Goal: Use online tool/utility

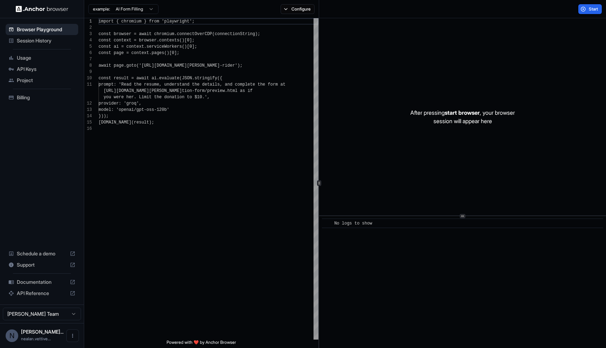
scroll to position [63, 0]
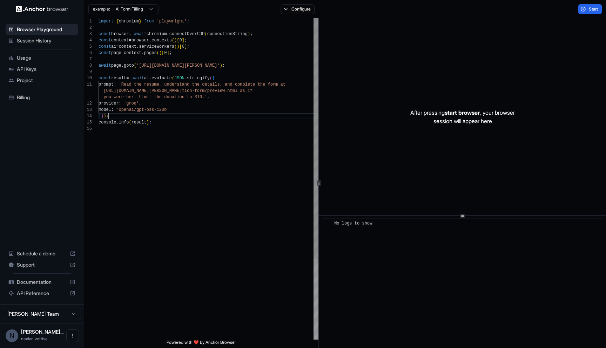
click at [134, 116] on div "import { chromium } from 'playwright' ; const browser = await chromium . connec…" at bounding box center [209, 232] width 220 height 429
click at [131, 144] on div "import { chromium } from 'playwright' ; const browser = await chromium . connec…" at bounding box center [209, 232] width 220 height 429
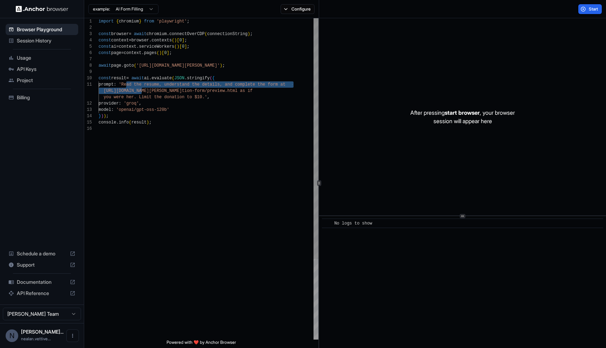
drag, startPoint x: 127, startPoint y: 85, endPoint x: 142, endPoint y: 90, distance: 16.1
click at [142, 90] on div "import { chromium } from 'playwright' ; const browser = await chromium . connec…" at bounding box center [209, 232] width 220 height 429
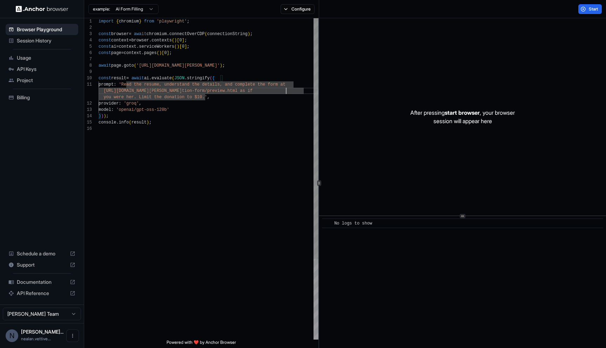
click at [287, 90] on div "import { chromium } from 'playwright' ; const browser = await chromium . connec…" at bounding box center [209, 232] width 220 height 429
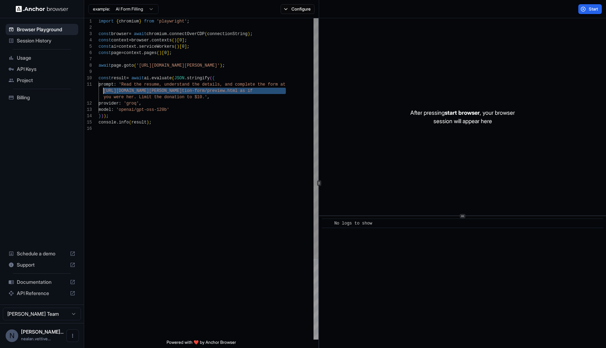
drag, startPoint x: 287, startPoint y: 90, endPoint x: 96, endPoint y: 94, distance: 190.8
click at [99, 94] on div "import { chromium } from 'playwright' ; const browser = await chromium . connec…" at bounding box center [209, 232] width 220 height 429
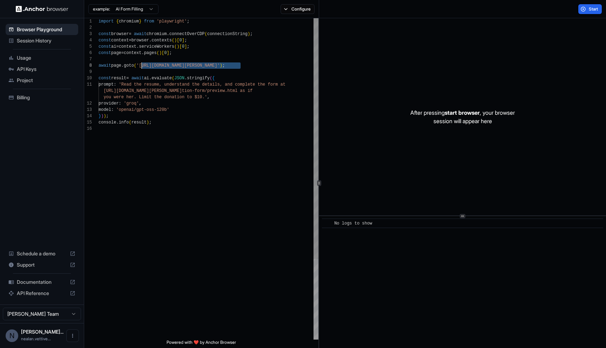
drag, startPoint x: 240, startPoint y: 66, endPoint x: 141, endPoint y: 65, distance: 98.9
click at [141, 65] on div "import { chromium } from 'playwright' ; const browser = await chromium . connec…" at bounding box center [209, 232] width 220 height 429
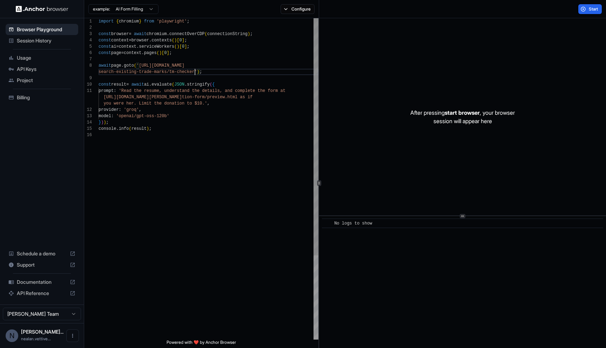
scroll to position [6, 0]
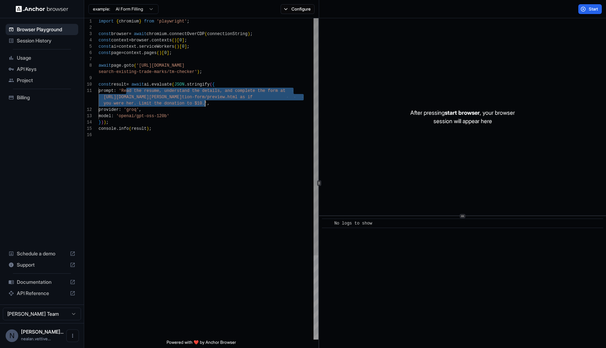
drag, startPoint x: 127, startPoint y: 91, endPoint x: 204, endPoint y: 103, distance: 77.8
click at [204, 103] on div "import { chromium } from 'playwright' ; const browser = await chromium . connec…" at bounding box center [209, 235] width 220 height 435
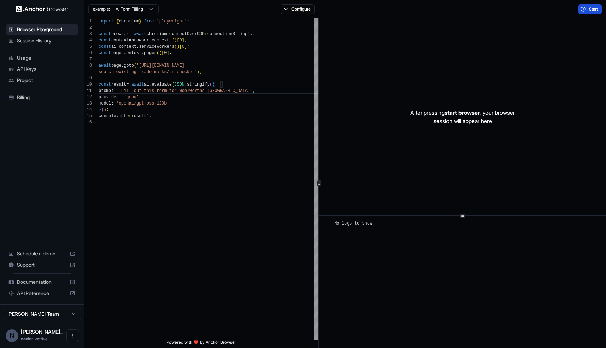
click at [589, 10] on span "Start" at bounding box center [594, 9] width 10 height 6
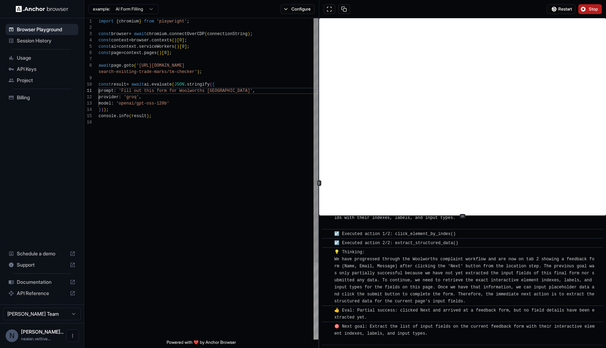
scroll to position [1647, 0]
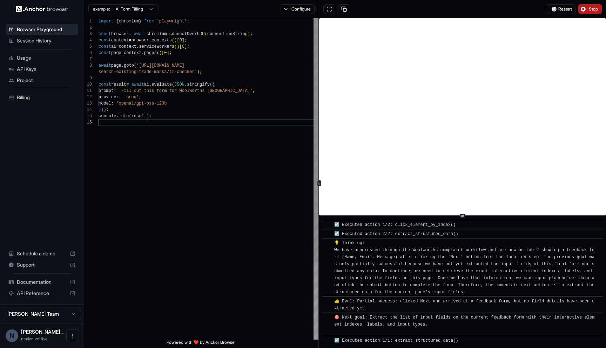
click at [151, 124] on div "import { chromium } from 'playwright' ; const browser = await chromium . connec…" at bounding box center [209, 229] width 220 height 422
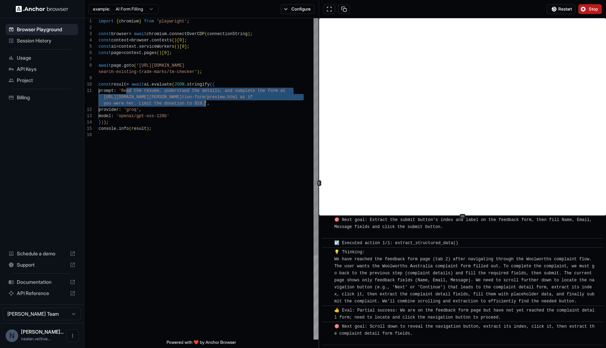
scroll to position [1839, 0]
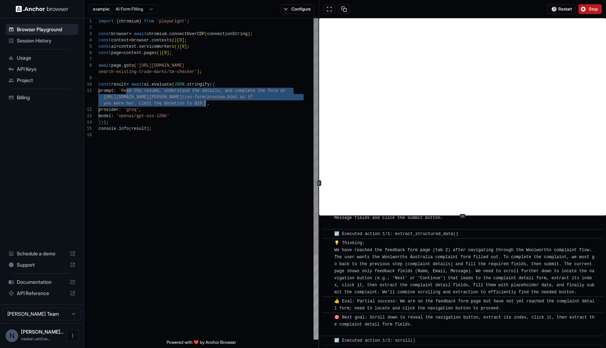
click at [168, 113] on div "import { chromium } from 'playwright' ; const browser = await chromium . connec…" at bounding box center [209, 235] width 220 height 435
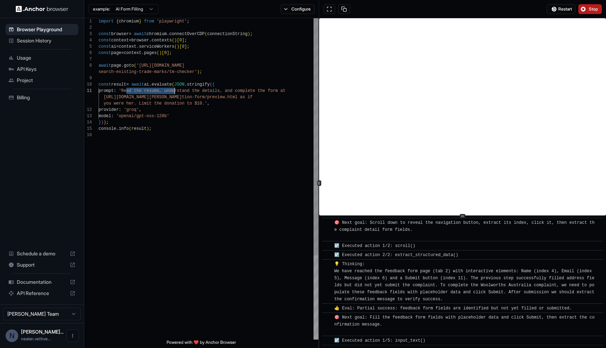
scroll to position [1943, 0]
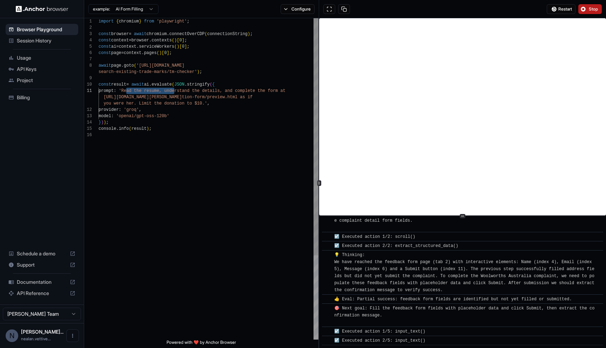
drag, startPoint x: 126, startPoint y: 91, endPoint x: 175, endPoint y: 92, distance: 49.1
click at [175, 92] on div "import { chromium } from 'playwright' ; const browser = await chromium . connec…" at bounding box center [209, 235] width 220 height 435
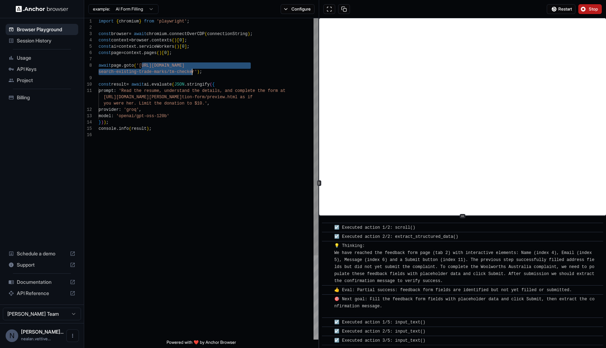
scroll to position [1961, 0]
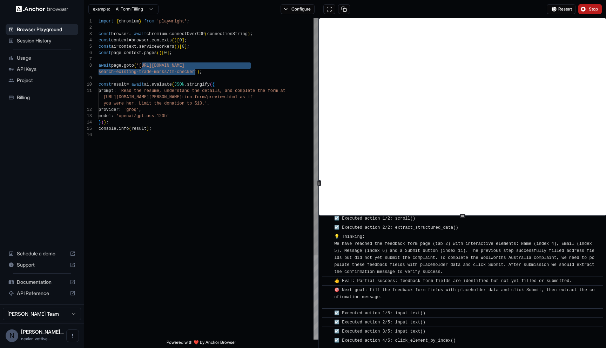
drag, startPoint x: 143, startPoint y: 65, endPoint x: 195, endPoint y: 74, distance: 52.8
click at [195, 74] on div "import { chromium } from 'playwright' ; const browser = await chromium . connec…" at bounding box center [209, 235] width 220 height 435
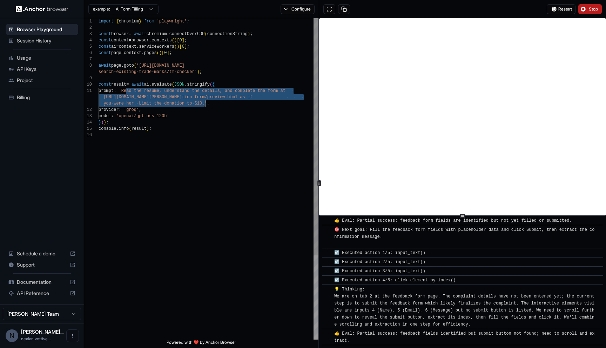
drag, startPoint x: 126, startPoint y: 90, endPoint x: 204, endPoint y: 103, distance: 79.0
click at [204, 103] on div "import { chromium } from 'playwright' ; const browser = await chromium . connec…" at bounding box center [209, 235] width 220 height 435
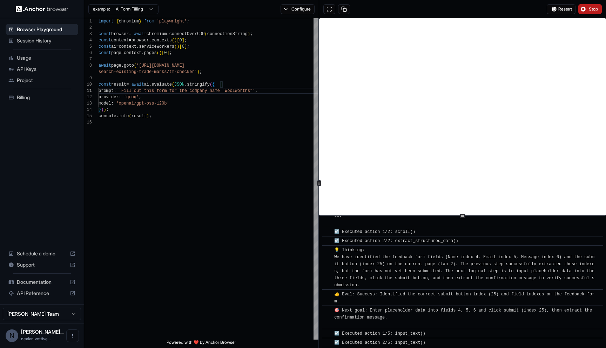
scroll to position [2373, 0]
click at [582, 11] on button "Stop" at bounding box center [589, 9] width 23 height 10
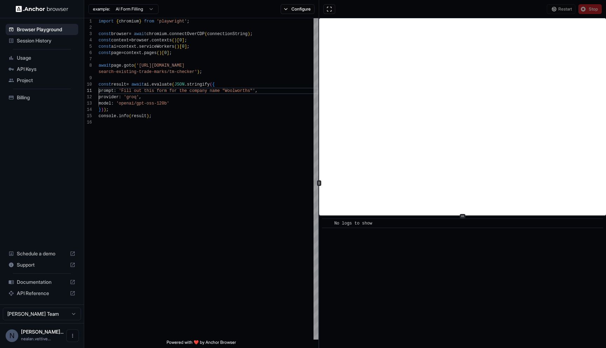
scroll to position [0, 0]
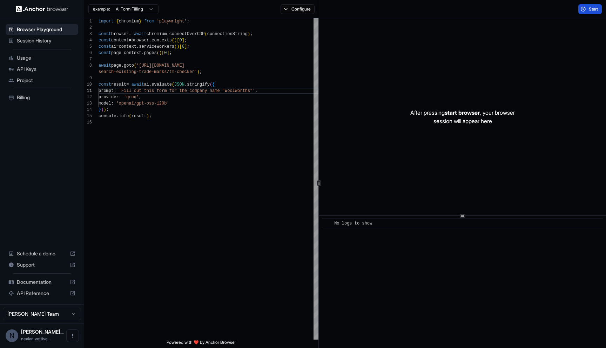
click at [584, 10] on button "Start" at bounding box center [589, 9] width 23 height 10
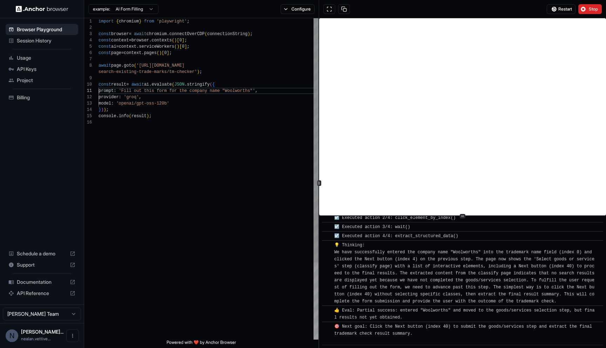
click at [261, 86] on div "import { chromium } from 'playwright' ; const browser = await chromium . connec…" at bounding box center [209, 229] width 220 height 422
click at [259, 90] on div "import { chromium } from 'playwright' ; const browser = await chromium . connec…" at bounding box center [209, 229] width 220 height 422
click at [247, 93] on div "import { chromium } from 'playwright' ; const browser = await chromium . connec…" at bounding box center [209, 229] width 220 height 422
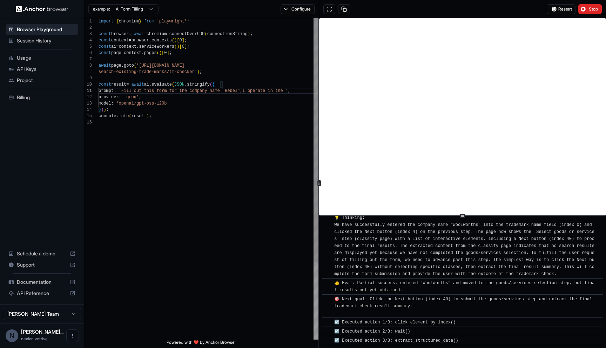
scroll to position [1519, 0]
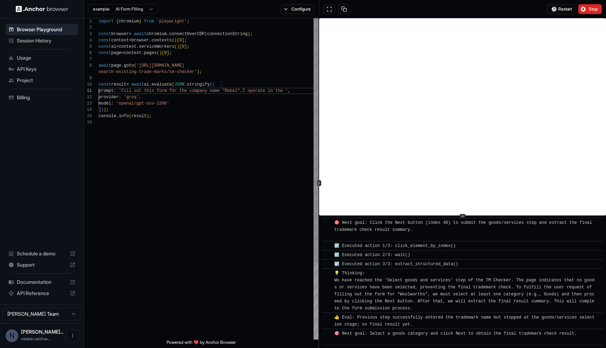
click at [291, 93] on div "import { chromium } from 'playwright' ; const browser = await chromium . connec…" at bounding box center [209, 229] width 220 height 422
click at [588, 8] on button "Stop" at bounding box center [589, 9] width 23 height 10
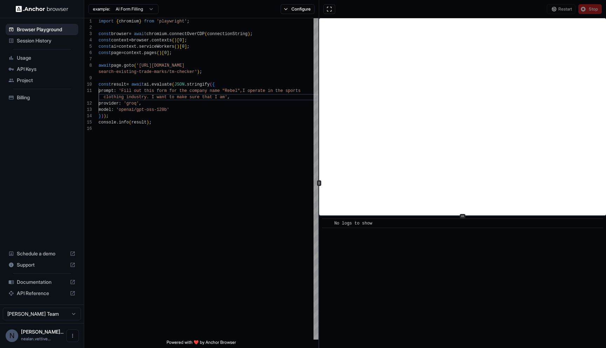
scroll to position [0, 0]
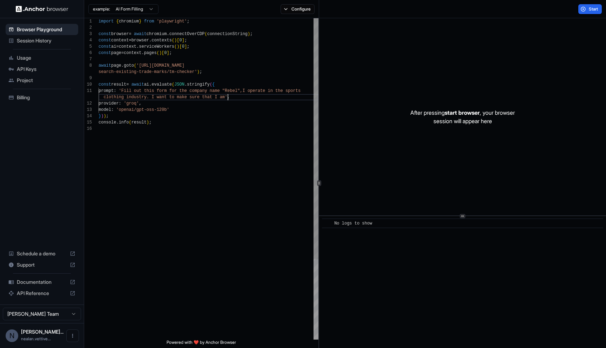
click at [228, 97] on div "import { chromium } from 'playwright' ; const browser = await chromium . connec…" at bounding box center [209, 232] width 220 height 429
click at [591, 9] on span "Start" at bounding box center [594, 9] width 10 height 6
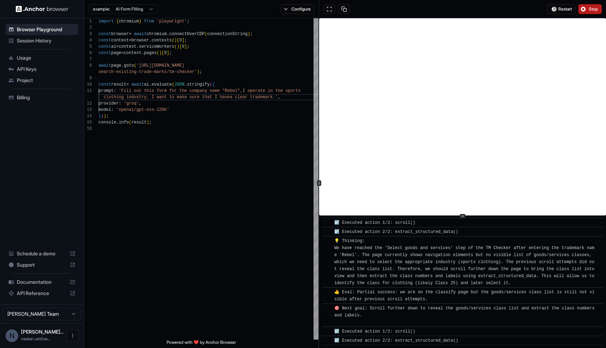
scroll to position [1760, 0]
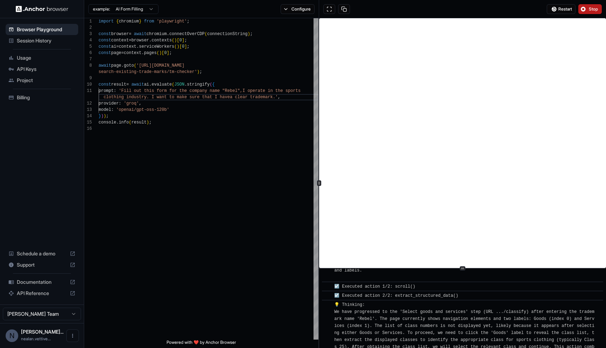
click at [465, 267] on div at bounding box center [463, 268] width 6 height 4
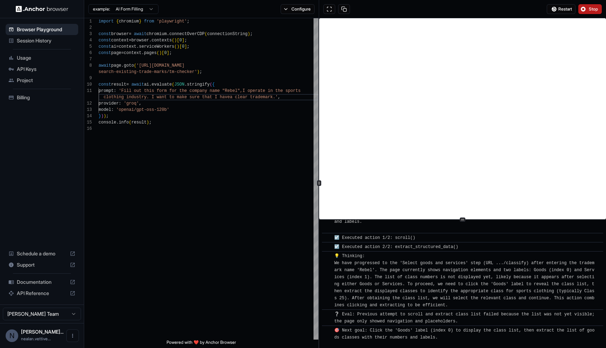
click at [468, 220] on div at bounding box center [462, 220] width 287 height 0
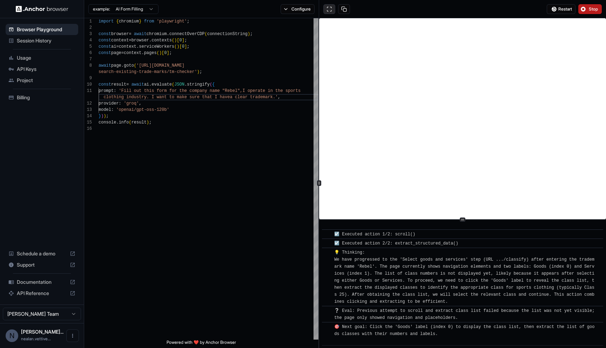
click at [330, 8] on button at bounding box center [329, 9] width 12 height 10
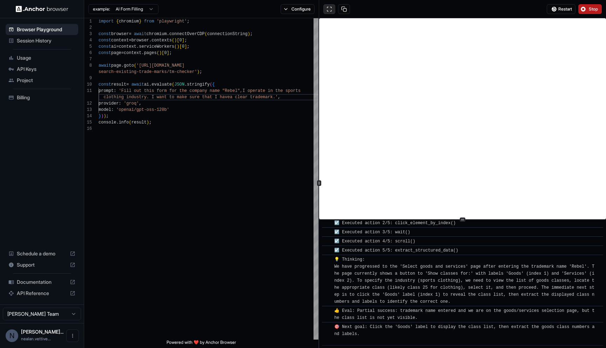
scroll to position [2140, 0]
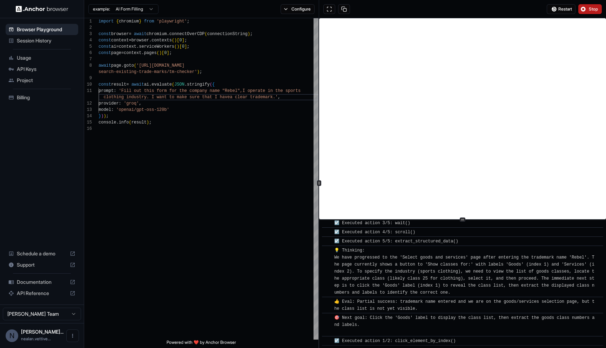
click at [455, 316] on span "🎯 Next goal: Click the 'Goods' label to display the class list, then extract th…" at bounding box center [464, 324] width 260 height 19
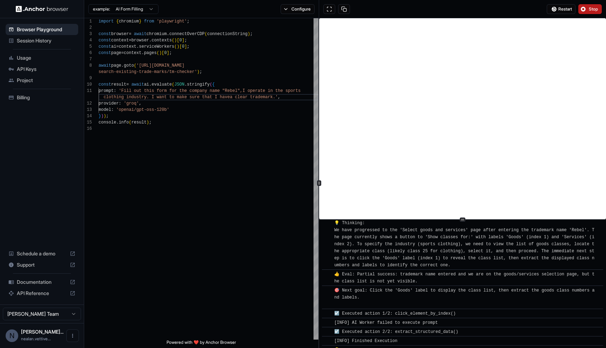
scroll to position [2258, 0]
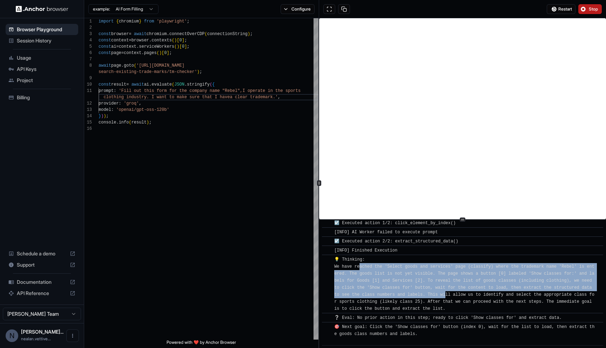
drag, startPoint x: 359, startPoint y: 269, endPoint x: 446, endPoint y: 298, distance: 91.8
click at [446, 298] on div "💡 Thinking: We have reached the 'Select goods and services' page (classify) whe…" at bounding box center [464, 284] width 261 height 56
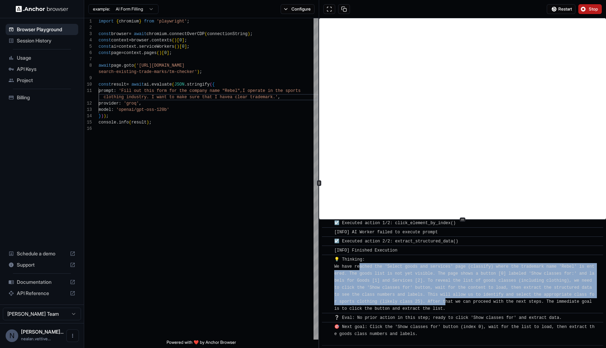
click at [446, 298] on span "💡 Thinking: We have reached the 'Select goods and services' page (classify) whe…" at bounding box center [464, 284] width 260 height 54
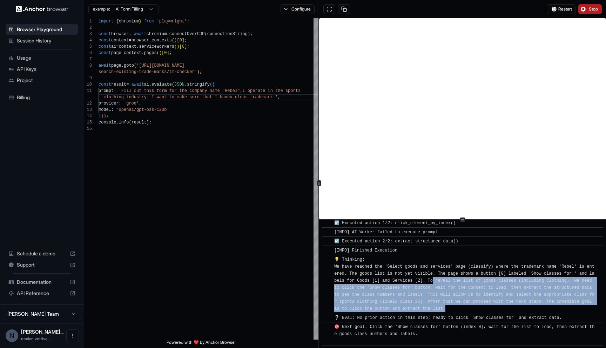
drag, startPoint x: 446, startPoint y: 307, endPoint x: 431, endPoint y: 278, distance: 32.3
click at [431, 278] on span "💡 Thinking: We have reached the 'Select goods and services' page (classify) whe…" at bounding box center [464, 284] width 260 height 54
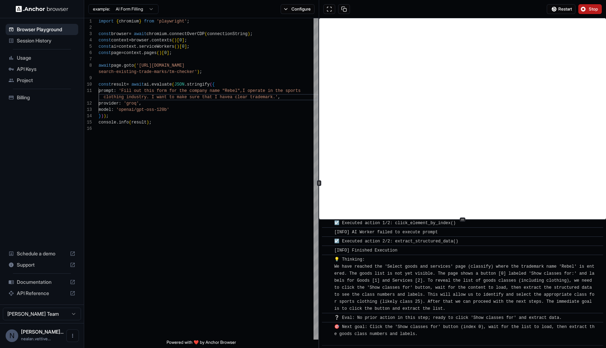
click at [591, 13] on button "Stop" at bounding box center [589, 9] width 23 height 10
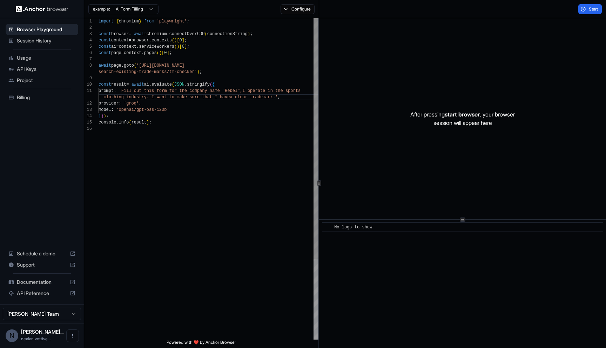
click at [240, 108] on div "import { chromium } from 'playwright' ; const browser = await chromium . connec…" at bounding box center [209, 232] width 220 height 429
click at [146, 96] on div "import { chromium } from 'playwright' ; const browser = await chromium . connec…" at bounding box center [209, 232] width 220 height 429
type textarea "**********"
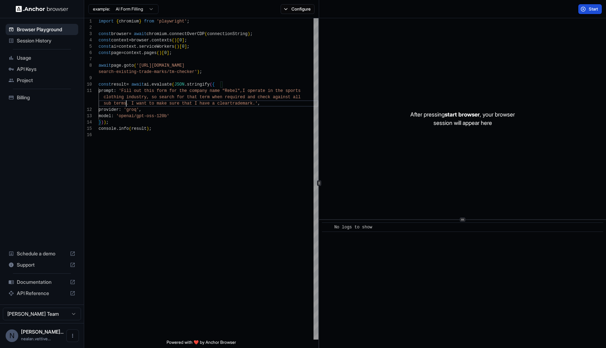
click at [587, 13] on button "Start" at bounding box center [589, 9] width 23 height 10
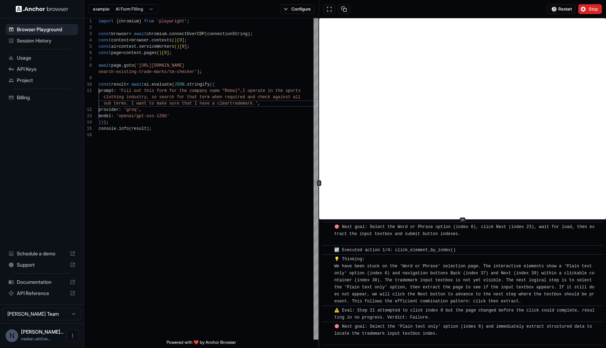
scroll to position [2455, 0]
